Goal: Book appointment/travel/reservation

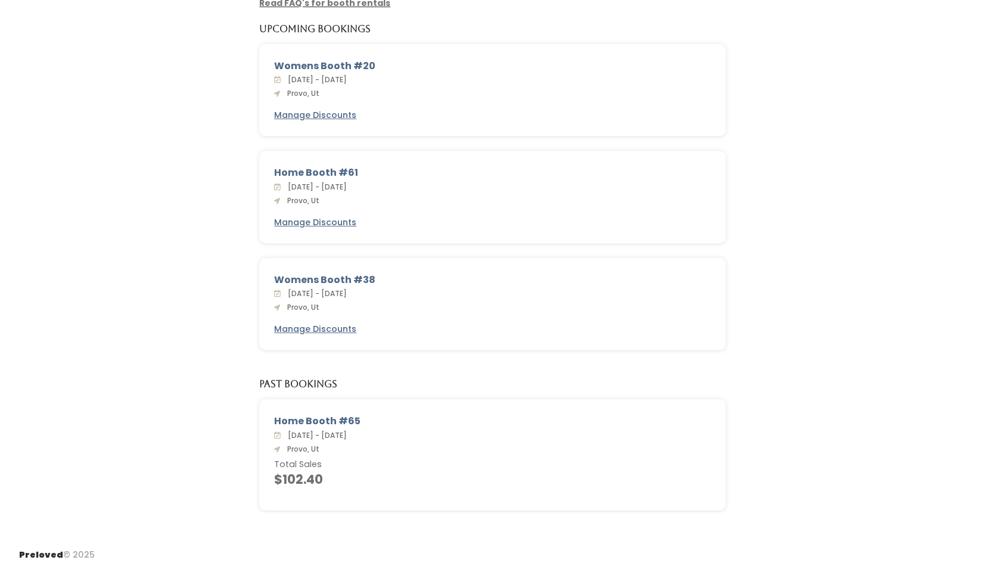
scroll to position [54, 0]
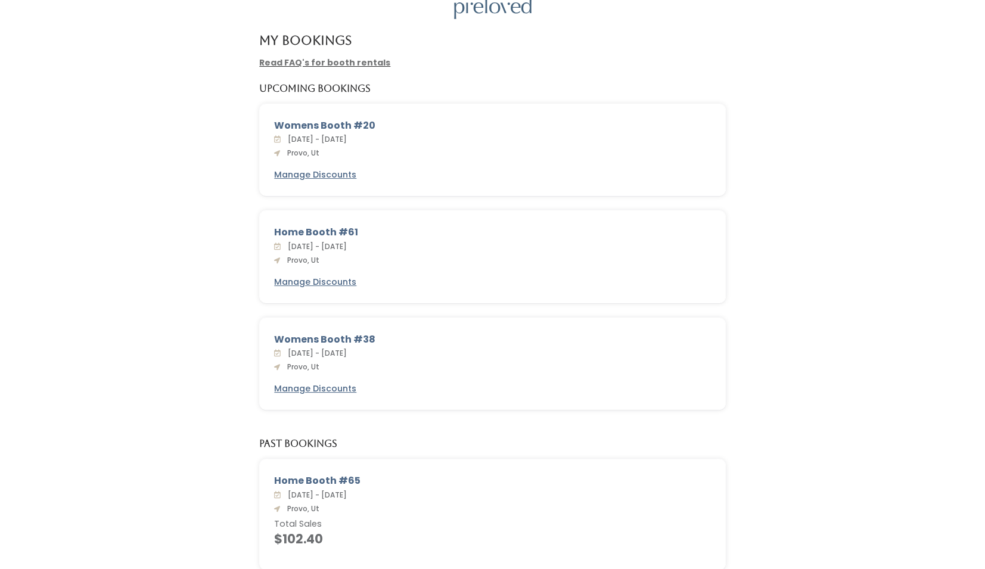
click at [341, 139] on span "Sat. Nov 15 - Fri. Nov 21, 2025" at bounding box center [315, 139] width 64 height 10
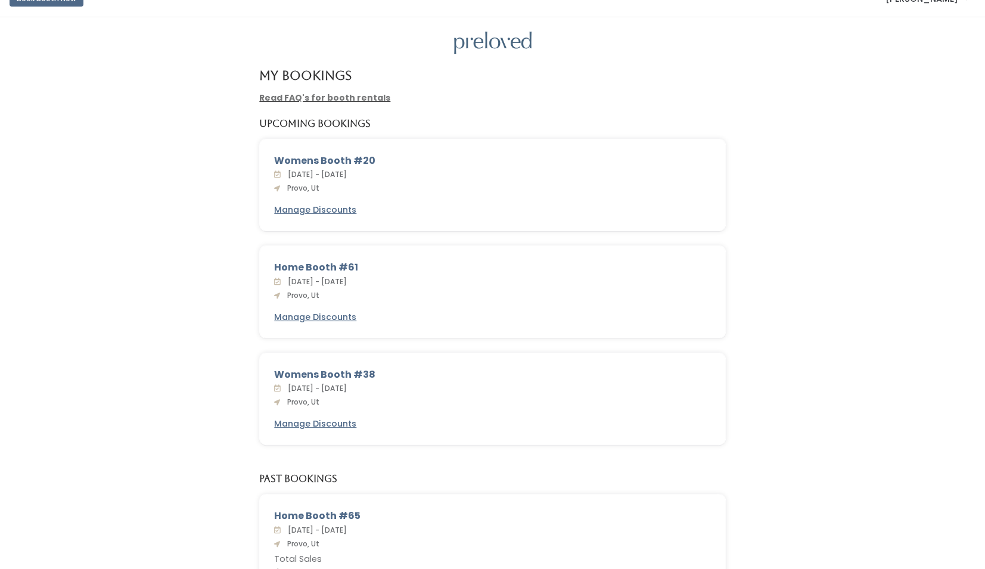
scroll to position [0, 0]
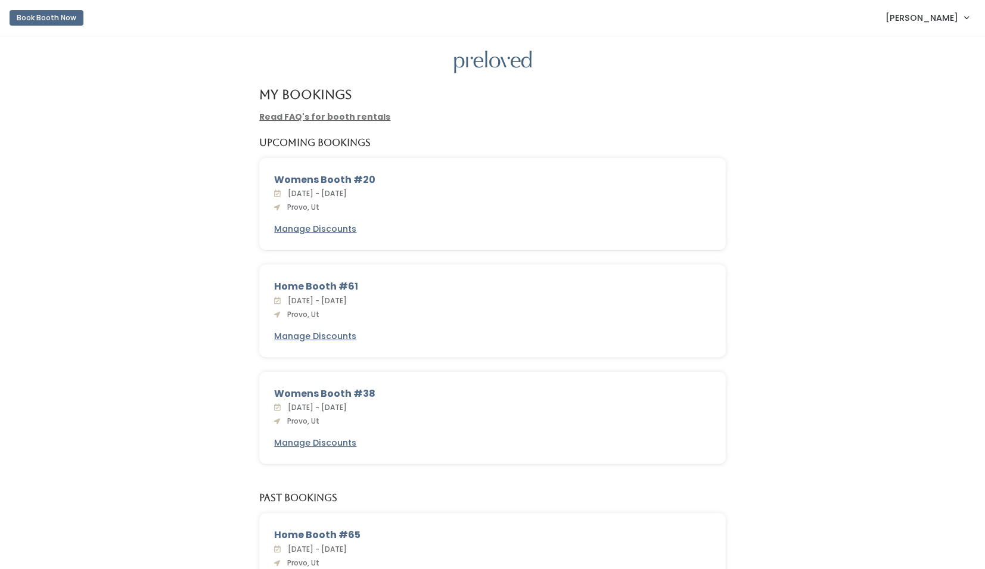
click at [360, 187] on div "Sat. Nov 15 - Fri. Nov 21, 2025 Provo, Ut" at bounding box center [492, 200] width 437 height 26
click at [346, 179] on div "Womens Booth #20" at bounding box center [492, 180] width 437 height 14
click at [352, 111] on link "Read FAQ's for booth rentals" at bounding box center [324, 117] width 131 height 12
drag, startPoint x: 275, startPoint y: 178, endPoint x: 403, endPoint y: 210, distance: 131.6
click at [403, 210] on div "Womens Booth #20 Sat. Nov 15 - Fri. Nov 21, 2025 Provo, Ut Manage Discounts" at bounding box center [492, 204] width 465 height 92
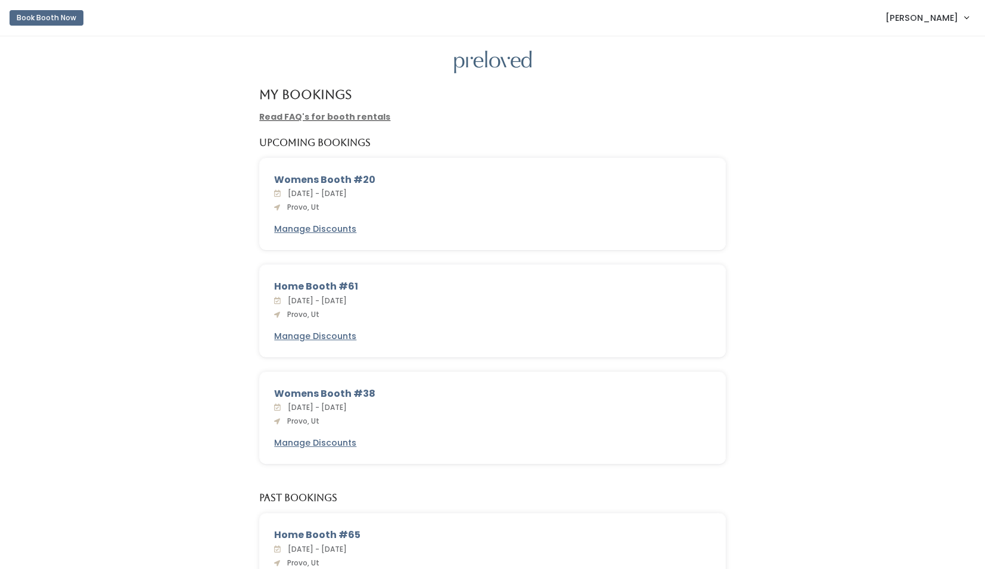
copy div "Womens Booth #20 Sat. Nov 15 - Fri. Nov 21, 2025 Provo, Ut"
click at [55, 18] on button "Book Booth Now" at bounding box center [47, 17] width 74 height 15
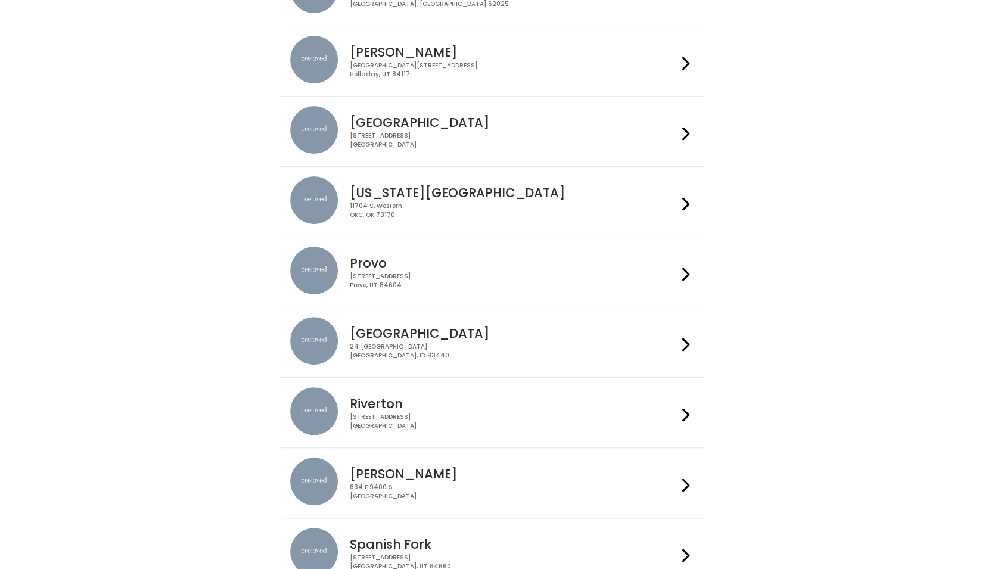
scroll to position [238, 0]
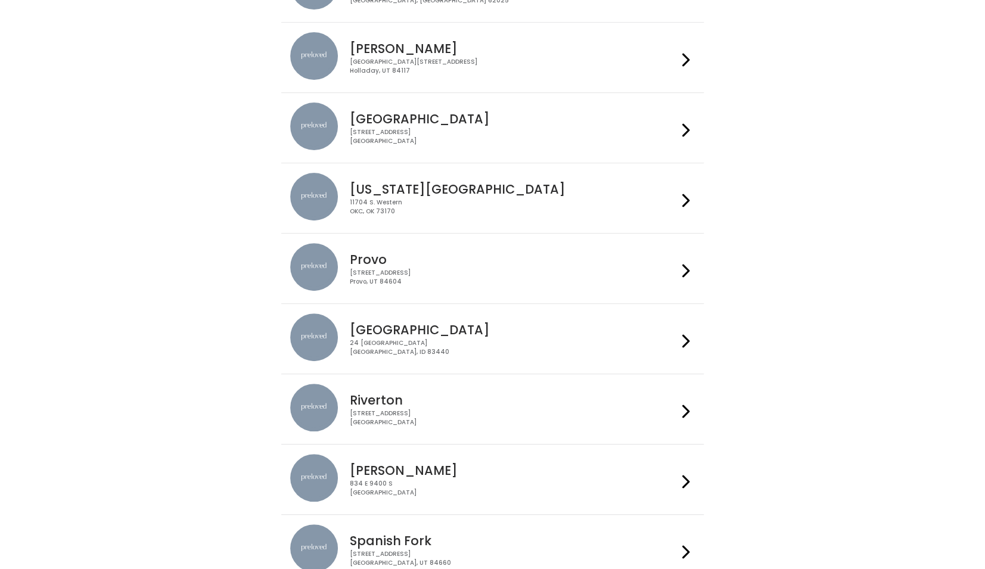
click at [680, 265] on div at bounding box center [685, 268] width 17 height 51
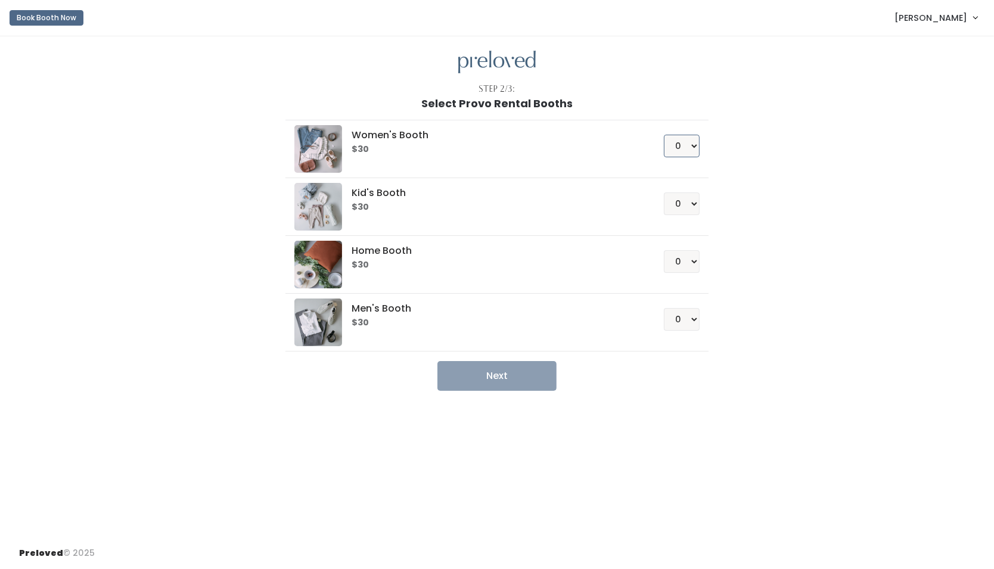
click at [690, 141] on select "0 1 2 3 4" at bounding box center [682, 146] width 36 height 23
select select "1"
click at [664, 135] on select "0 1 2 3 4" at bounding box center [682, 146] width 36 height 23
click at [502, 377] on button "Next" at bounding box center [496, 376] width 119 height 30
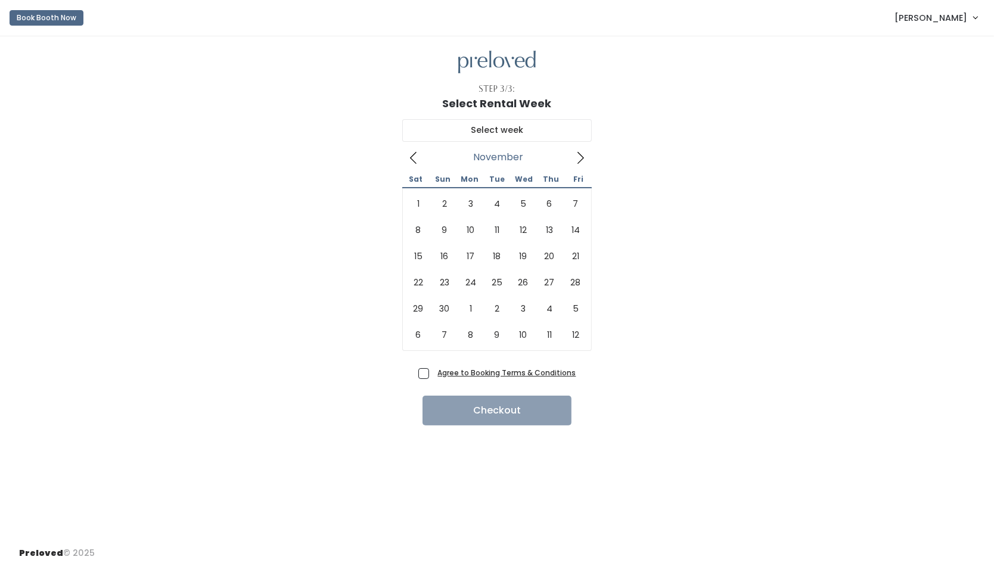
click at [583, 154] on icon at bounding box center [580, 157] width 13 height 13
type input "[DATE] to [DATE]"
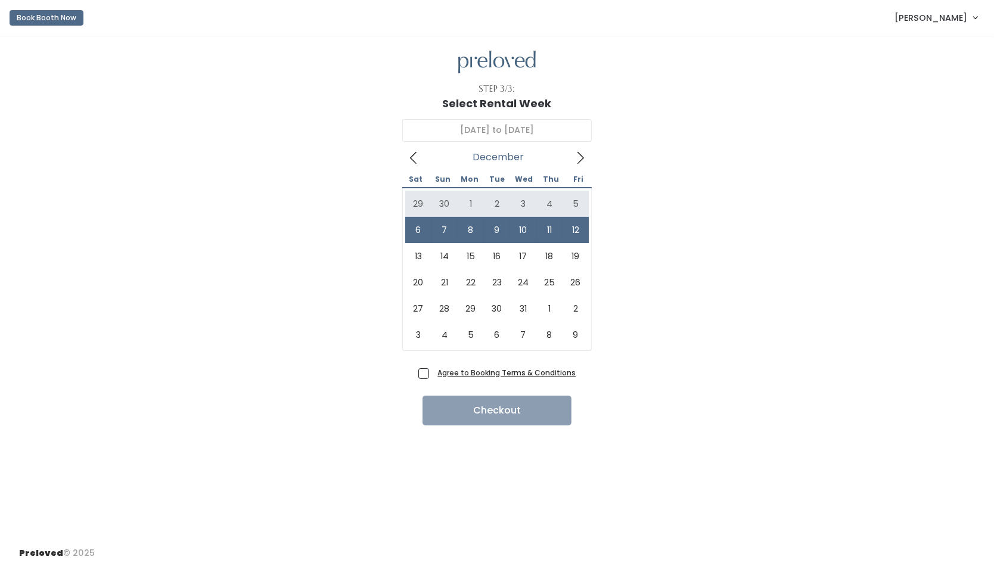
click at [936, 17] on span "[PERSON_NAME]" at bounding box center [930, 17] width 73 height 13
click at [934, 45] on link "My bookings" at bounding box center [935, 46] width 107 height 21
